Goal: Transaction & Acquisition: Purchase product/service

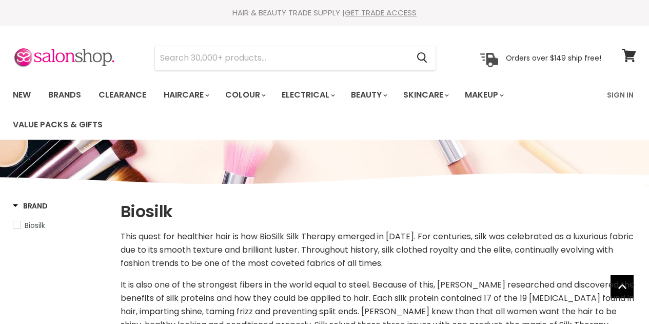
select select "manual"
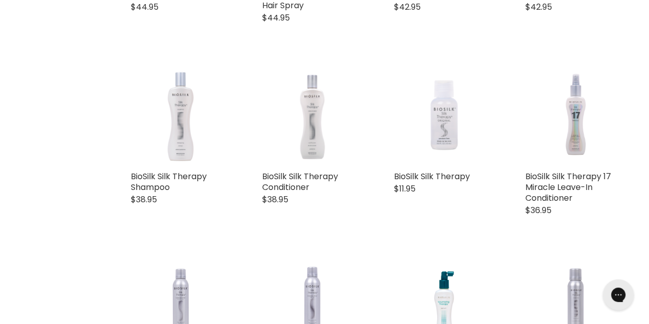
scroll to position [728, 0]
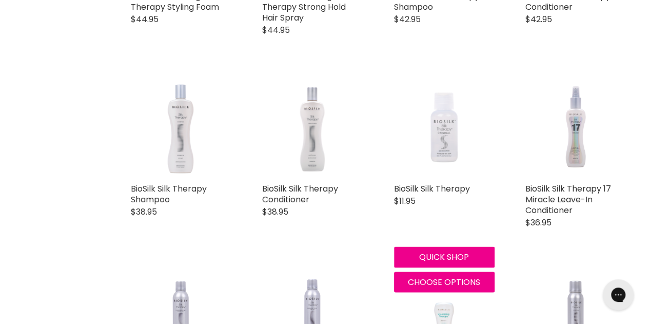
click at [445, 145] on img "Main content" at bounding box center [444, 127] width 64 height 101
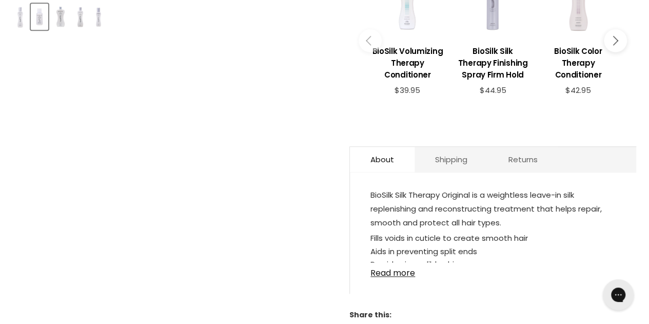
scroll to position [486, 0]
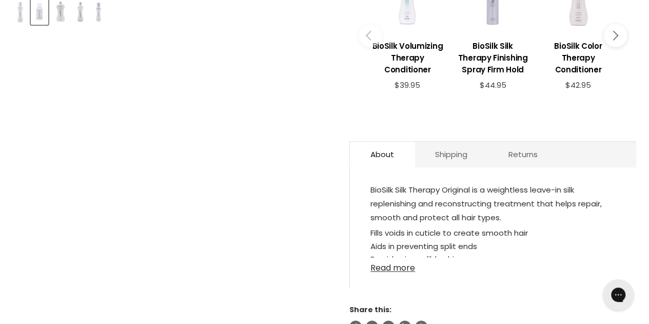
click at [400, 257] on link "Read more" at bounding box center [492, 264] width 245 height 15
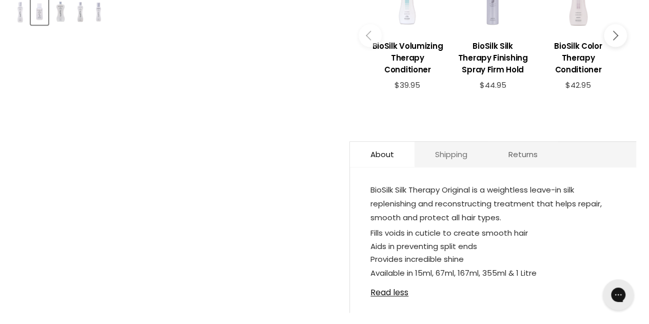
click at [457, 143] on link "Shipping" at bounding box center [451, 154] width 73 height 25
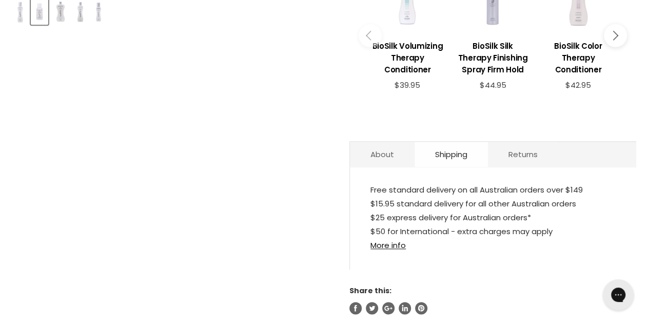
click at [452, 144] on link "Shipping" at bounding box center [451, 154] width 73 height 25
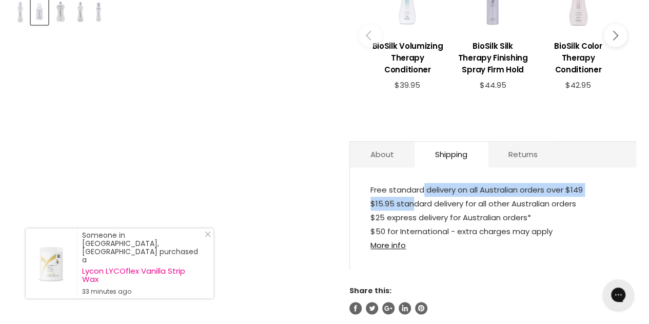
drag, startPoint x: 406, startPoint y: 184, endPoint x: 415, endPoint y: 179, distance: 10.1
click at [415, 183] on p "Free standard delivery on all Australian orders over $149 $15.95 standard deliv…" at bounding box center [492, 218] width 245 height 71
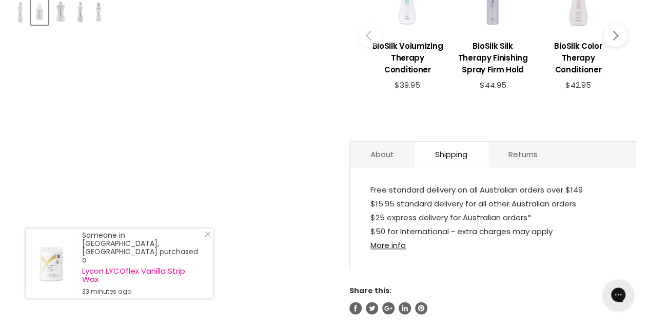
click at [416, 192] on p "Free standard delivery on all Australian orders over $149 $15.95 standard deliv…" at bounding box center [492, 218] width 245 height 71
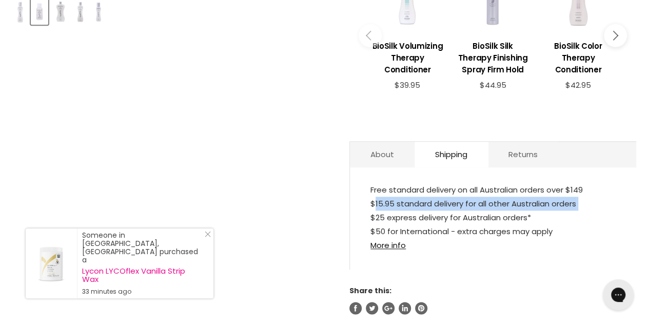
click at [416, 192] on p "Free standard delivery on all Australian orders over $149 $15.95 standard deliv…" at bounding box center [492, 218] width 245 height 71
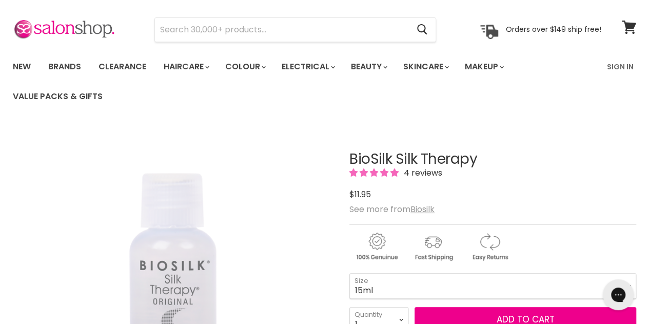
scroll to position [25, 0]
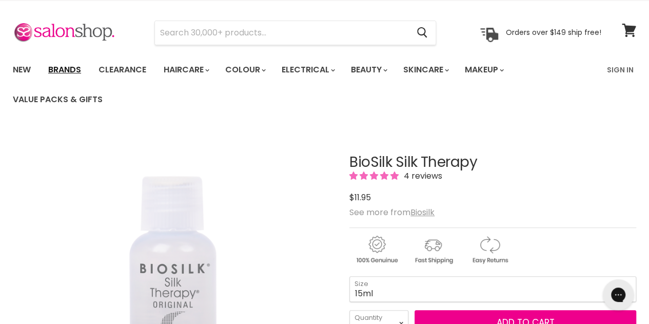
click at [84, 71] on link "Brands" at bounding box center [65, 70] width 48 height 22
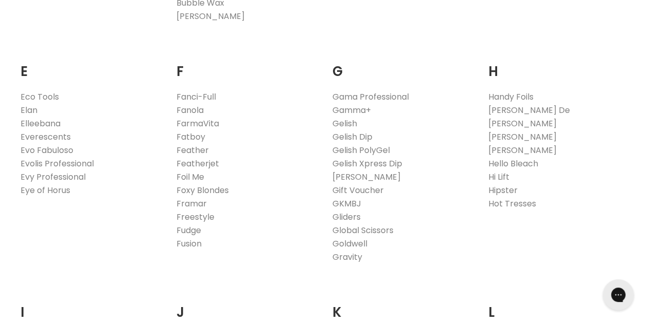
scroll to position [690, 0]
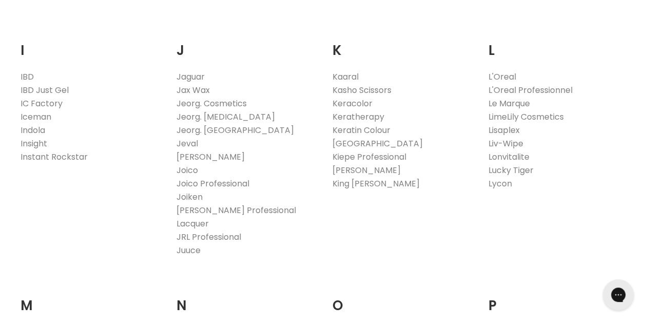
scroll to position [1144, 0]
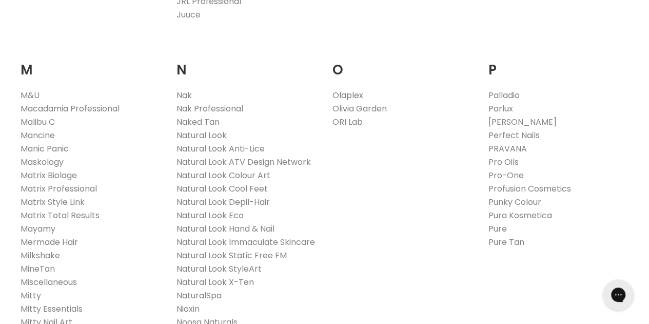
click at [346, 89] on link "Olaplex" at bounding box center [348, 95] width 31 height 12
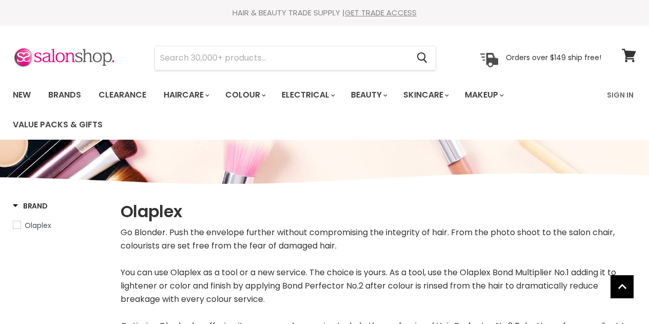
select select "manual"
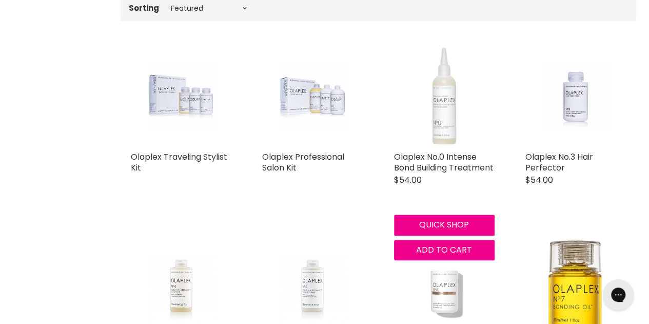
scroll to position [385, 0]
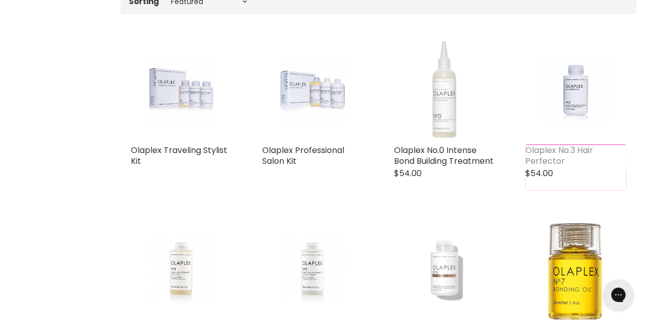
click at [576, 143] on div "Olaplex No.3 Hair Perfector Olaplex $54.00 Go Blonder. Push the envelope furthe…" at bounding box center [575, 114] width 121 height 171
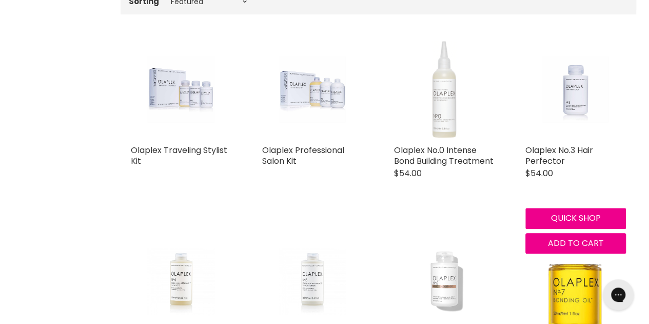
click at [565, 104] on img "Main content" at bounding box center [575, 89] width 67 height 101
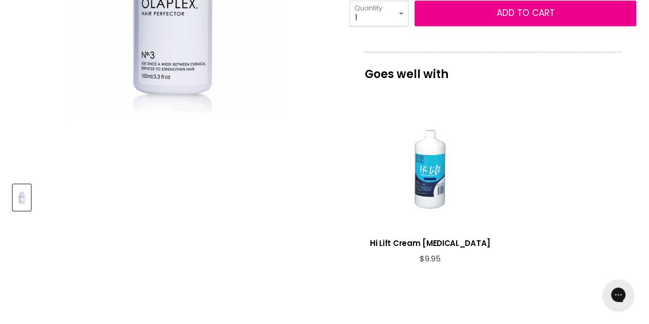
scroll to position [134, 0]
